Goal: Use online tool/utility: Utilize a website feature to perform a specific function

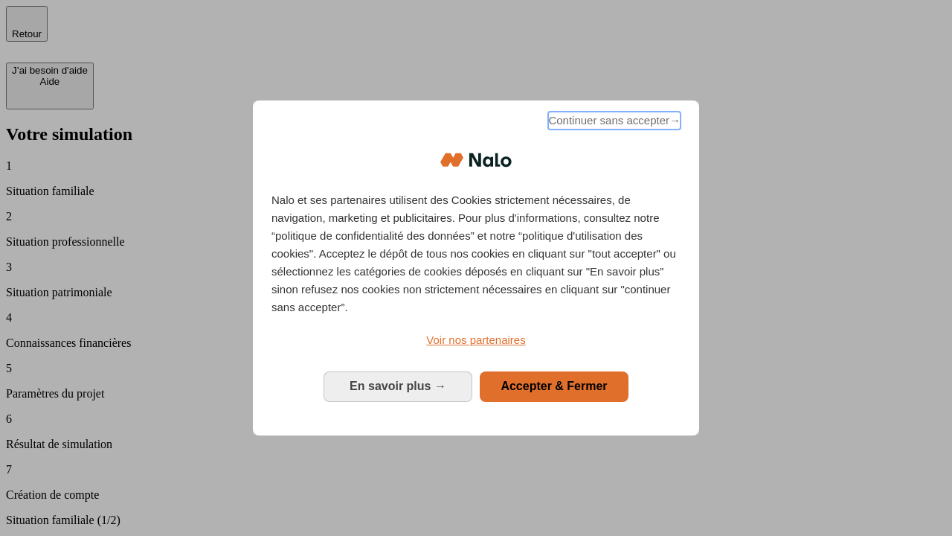
click at [613, 123] on span "Continuer sans accepter →" at bounding box center [614, 121] width 132 height 18
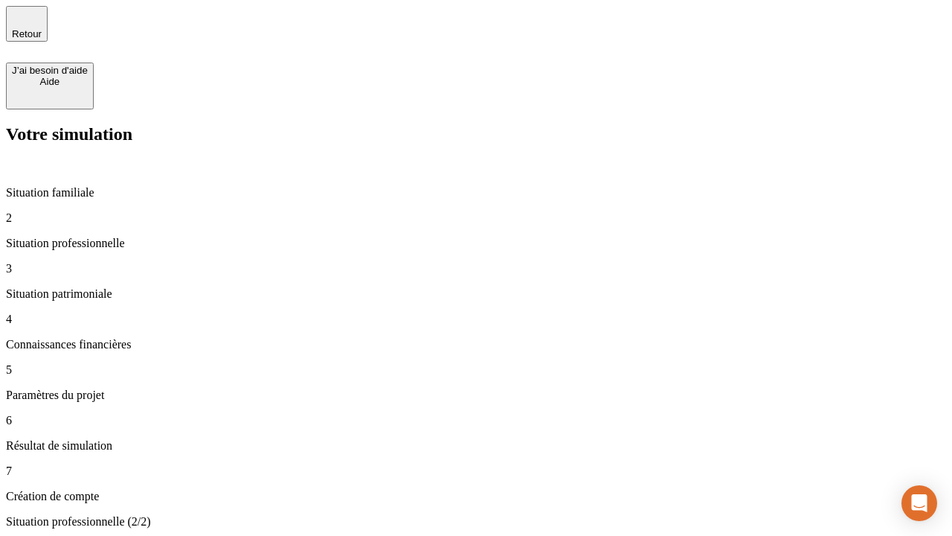
type input "30 000"
type input "40 000"
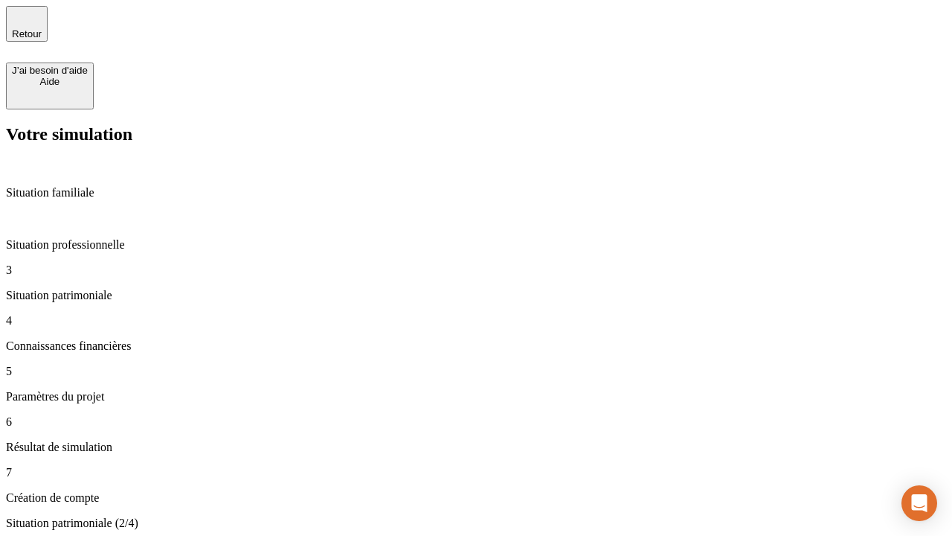
type input "1 100"
type input "20"
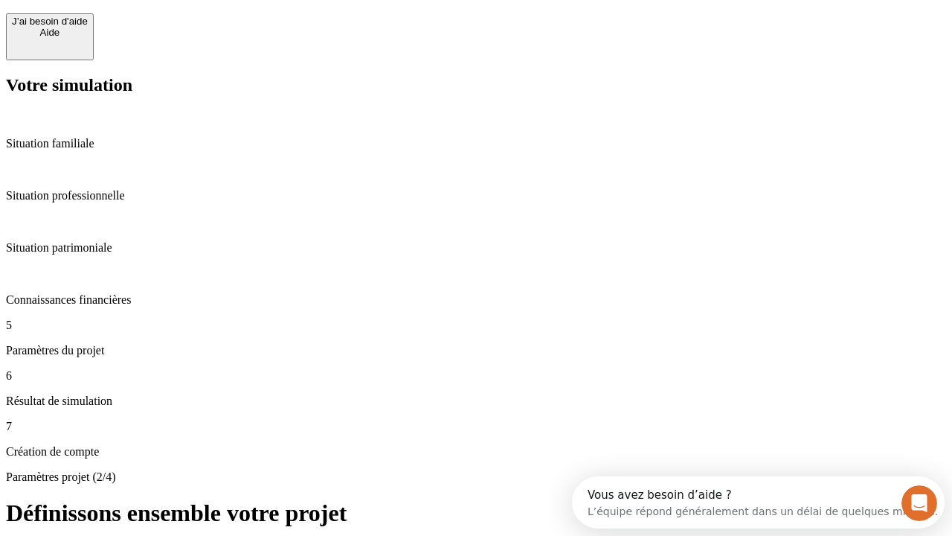
scroll to position [13, 0]
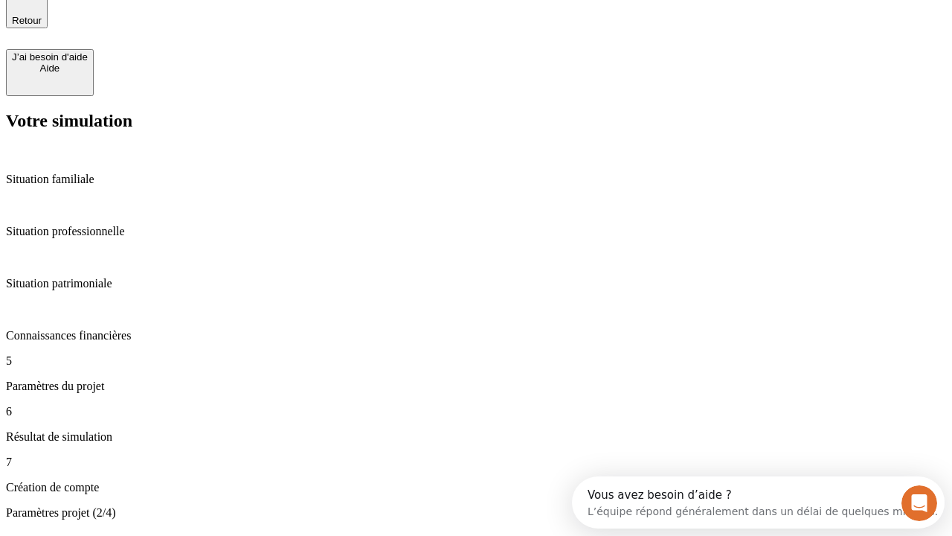
type input "40"
type input "50 000"
type input "640"
